Goal: Task Accomplishment & Management: Manage account settings

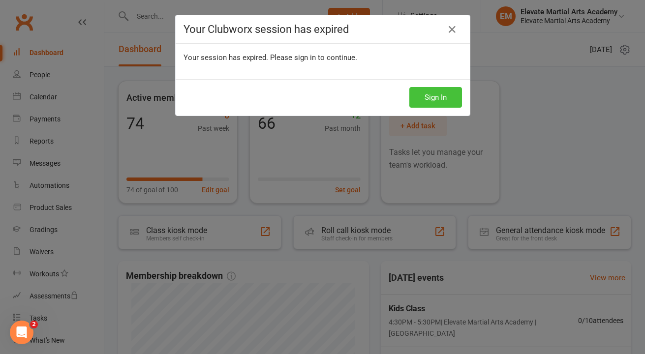
click at [437, 103] on button "Sign In" at bounding box center [435, 97] width 53 height 21
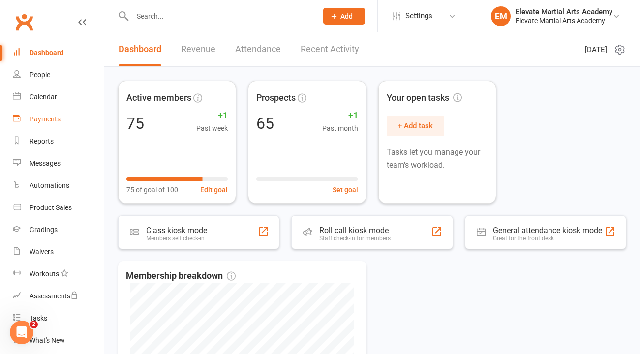
click at [53, 116] on div "Payments" at bounding box center [45, 119] width 31 height 8
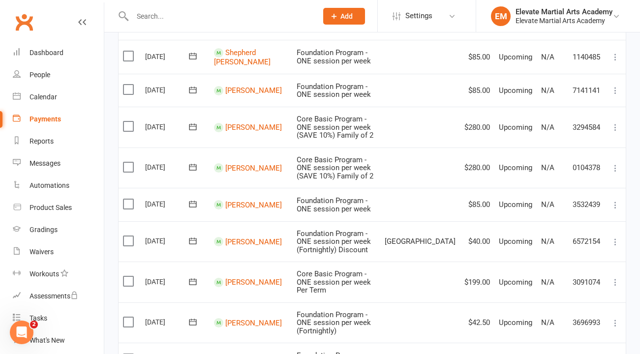
scroll to position [685, 0]
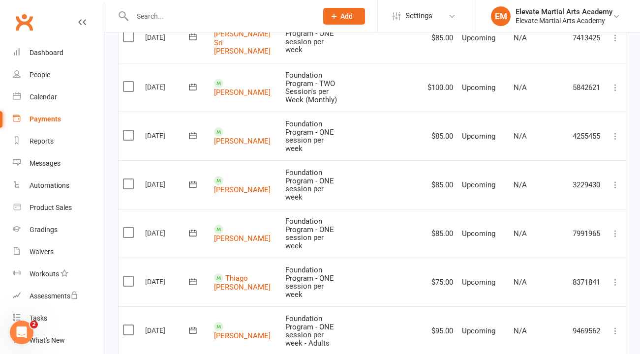
scroll to position [392, 0]
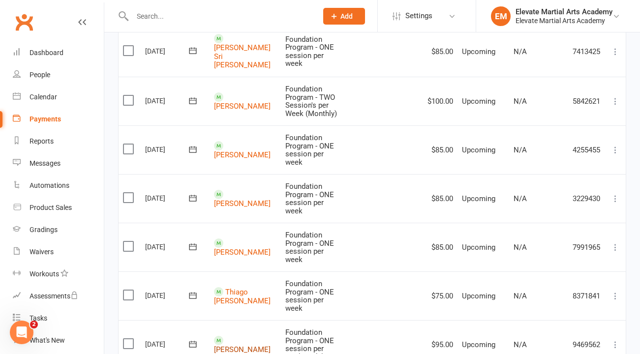
click at [232, 345] on link "Connor Luck" at bounding box center [242, 349] width 57 height 9
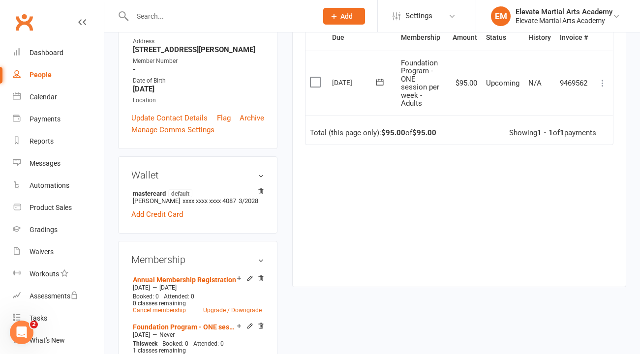
scroll to position [259, 0]
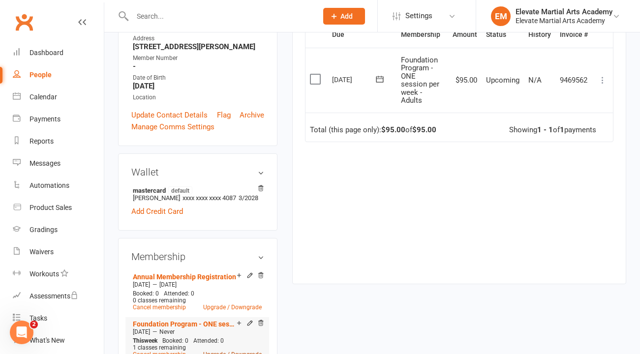
click at [214, 351] on link "Upgrade / Downgrade" at bounding box center [232, 354] width 59 height 7
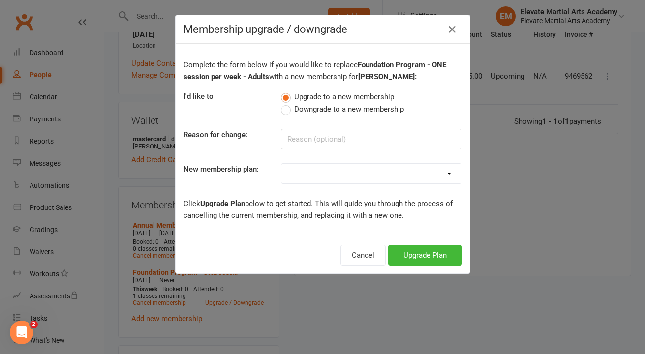
click at [327, 175] on select "Foundation Program - ONE session per week Foundation Program - TWO Session's pe…" at bounding box center [371, 174] width 180 height 20
select select "1"
click at [421, 256] on button "Upgrade Plan" at bounding box center [425, 255] width 74 height 21
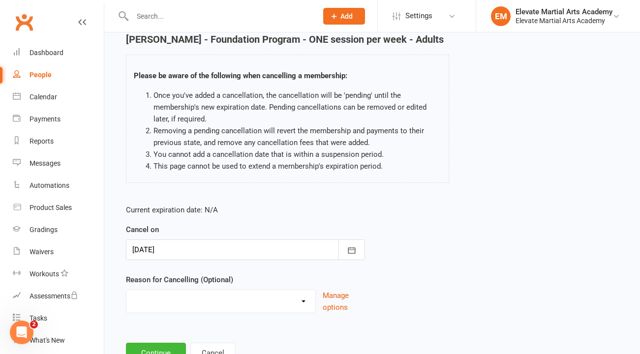
scroll to position [79, 0]
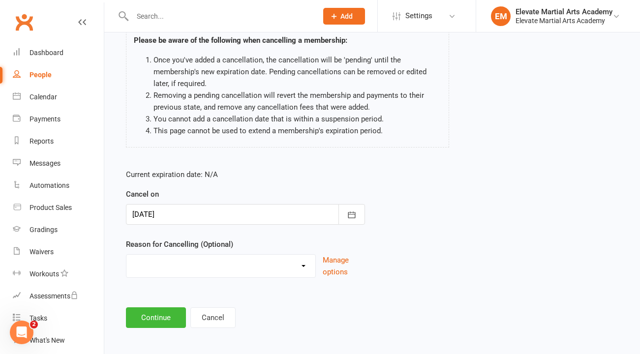
click at [302, 261] on select "Holiday Injury Other reason" at bounding box center [220, 265] width 189 height 20
click at [159, 319] on button "Continue" at bounding box center [156, 318] width 60 height 21
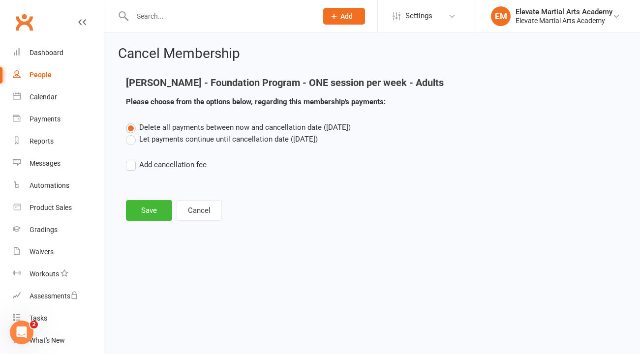
scroll to position [0, 0]
click at [133, 139] on label "Let payments continue until cancellation date (Aug 13, 2025)" at bounding box center [222, 139] width 192 height 12
click at [132, 133] on input "Let payments continue until cancellation date (Aug 13, 2025)" at bounding box center [129, 133] width 6 height 0
click at [150, 205] on button "Save" at bounding box center [149, 210] width 46 height 21
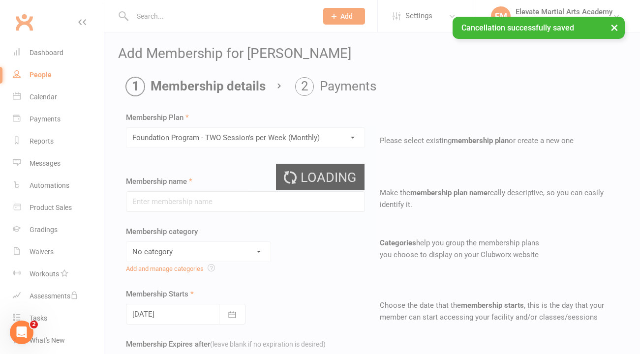
type input "Foundation Program - TWO Session's per Week (Monthly)"
select select "3"
type input "14 Aug 2025"
type input "0"
select select "2"
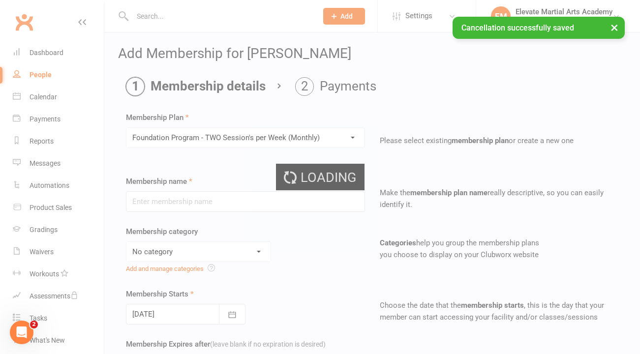
type input "2"
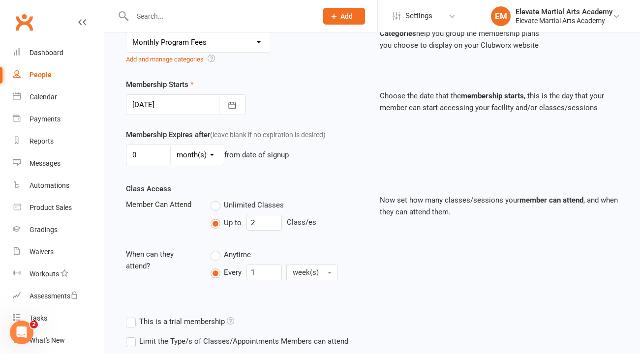
scroll to position [196, 0]
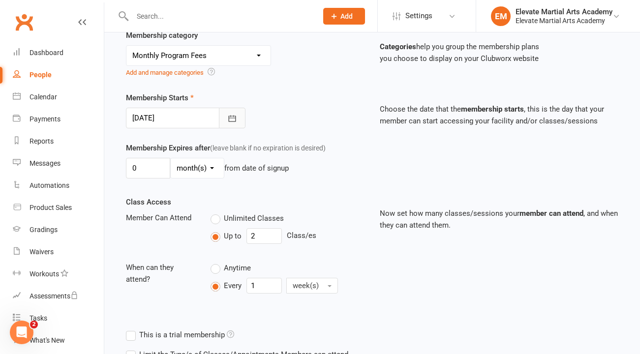
click at [231, 121] on icon "button" at bounding box center [232, 119] width 10 height 10
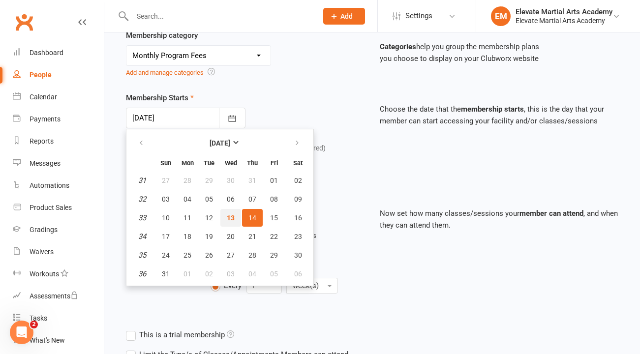
click at [229, 216] on span "13" at bounding box center [231, 218] width 8 height 8
type input "13 Aug 2025"
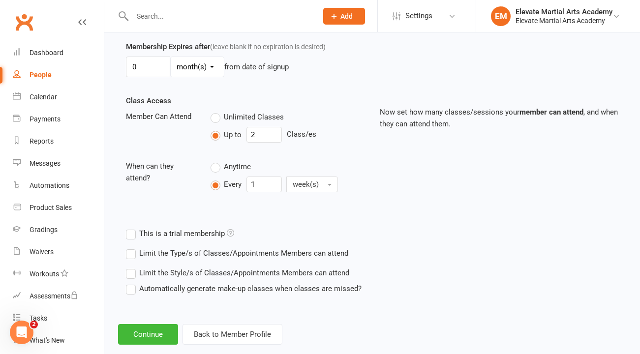
scroll to position [316, 0]
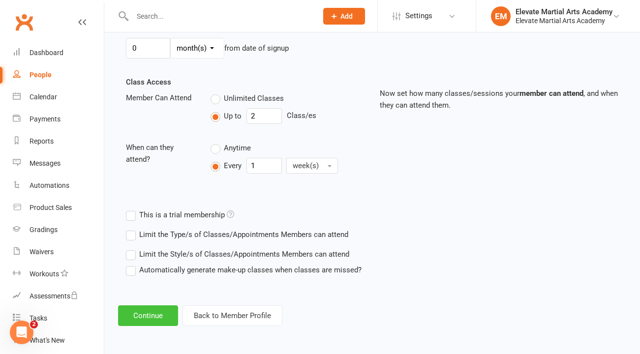
click at [148, 313] on button "Continue" at bounding box center [148, 316] width 60 height 21
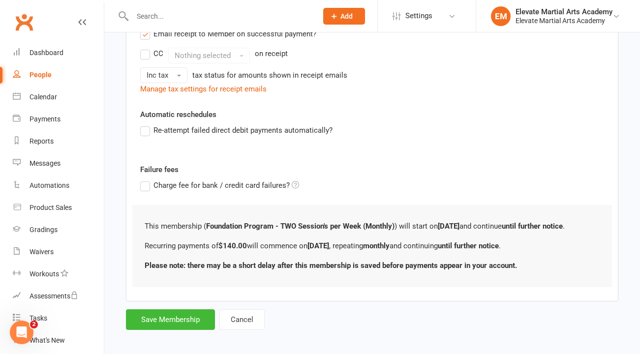
scroll to position [322, 0]
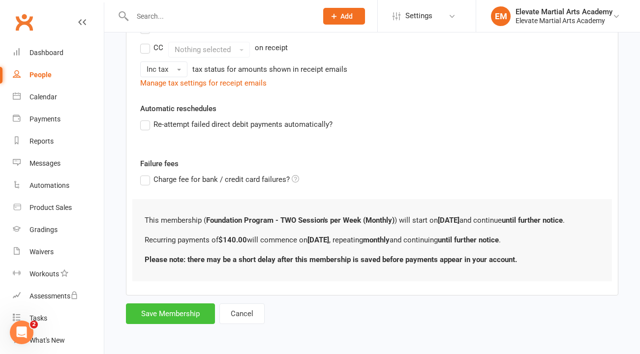
click at [168, 313] on button "Save Membership" at bounding box center [170, 314] width 89 height 21
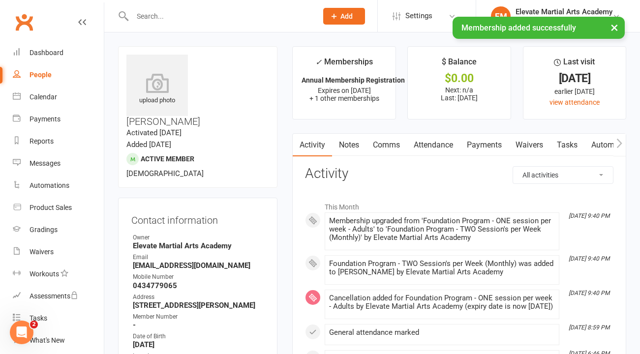
click at [485, 148] on link "Payments" at bounding box center [484, 145] width 49 height 23
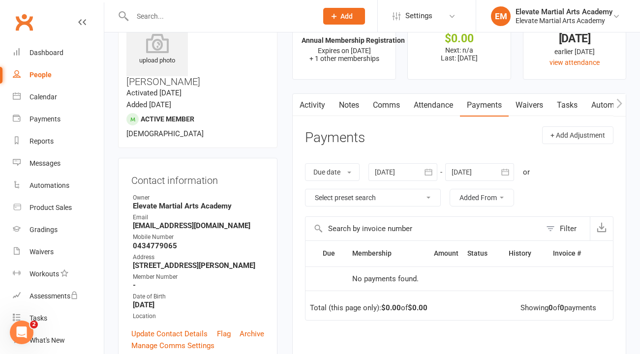
scroll to position [135, 0]
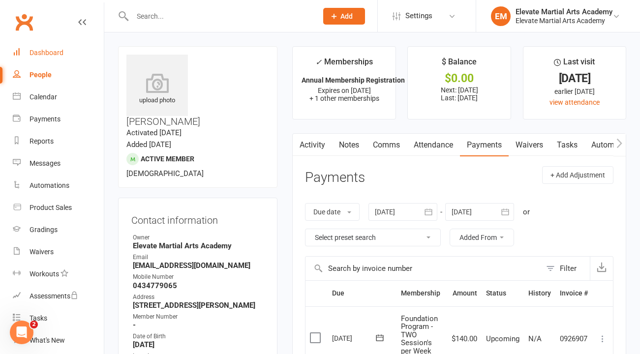
click at [48, 54] on div "Dashboard" at bounding box center [47, 53] width 34 height 8
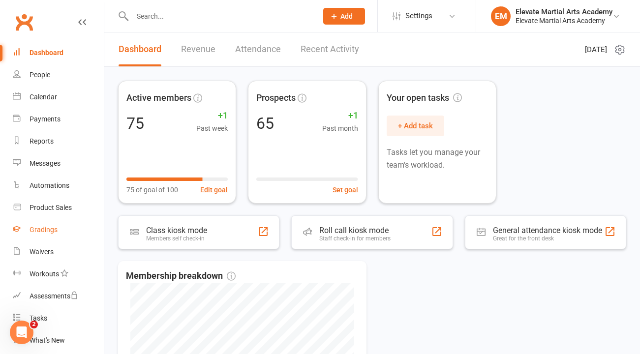
click at [48, 231] on div "Gradings" at bounding box center [44, 230] width 28 height 8
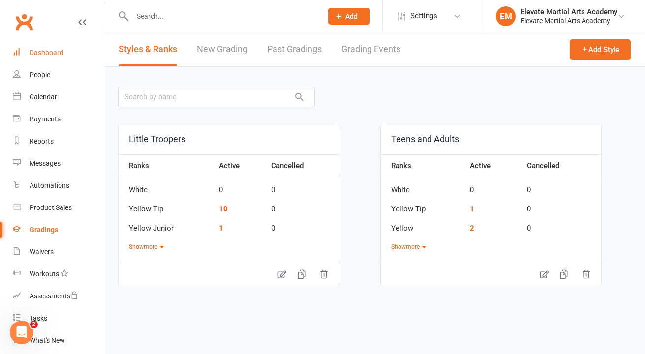
click at [52, 58] on link "Dashboard" at bounding box center [58, 53] width 91 height 22
